Goal: Transaction & Acquisition: Subscribe to service/newsletter

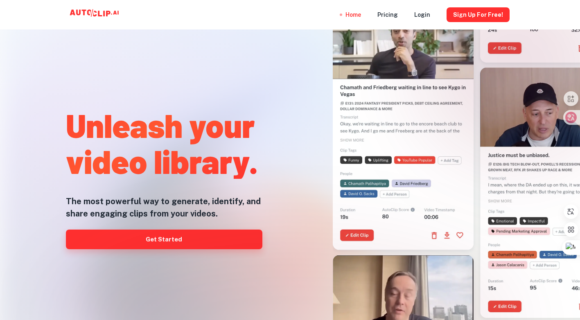
click at [217, 234] on link "Get Started" at bounding box center [164, 240] width 196 height 20
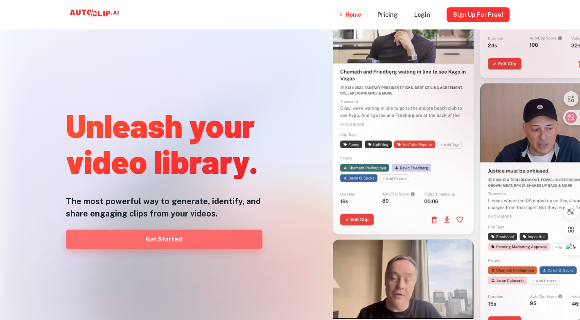
click at [190, 243] on link "Get Started" at bounding box center [164, 240] width 196 height 20
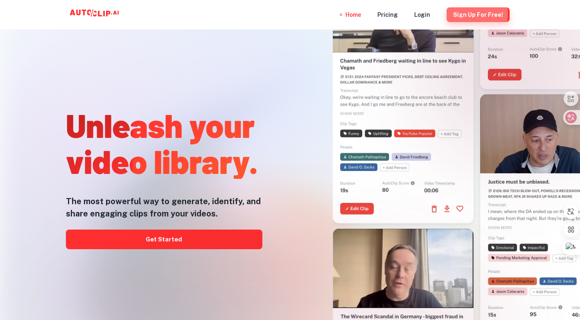
click at [468, 14] on button "Sign Up for free!" at bounding box center [477, 14] width 63 height 15
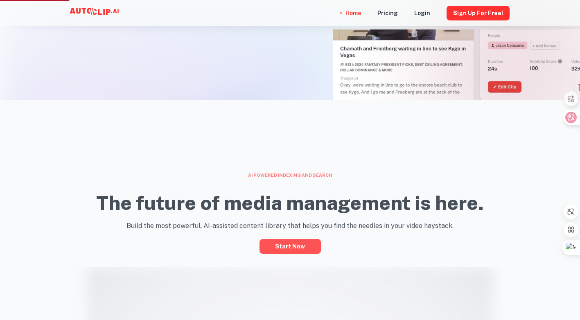
scroll to position [243, 0]
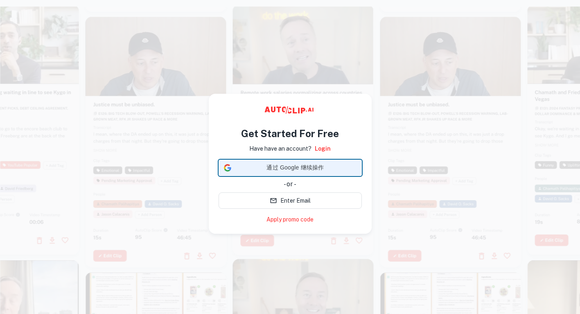
click at [314, 167] on span "通过 Google 继续操作" at bounding box center [295, 167] width 122 height 9
